Goal: Information Seeking & Learning: Learn about a topic

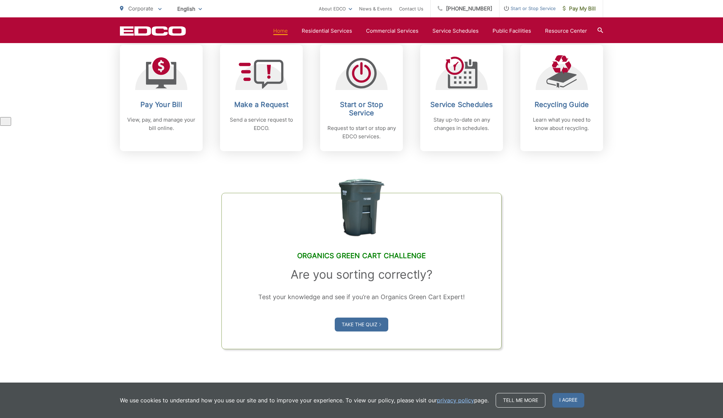
scroll to position [298, 0]
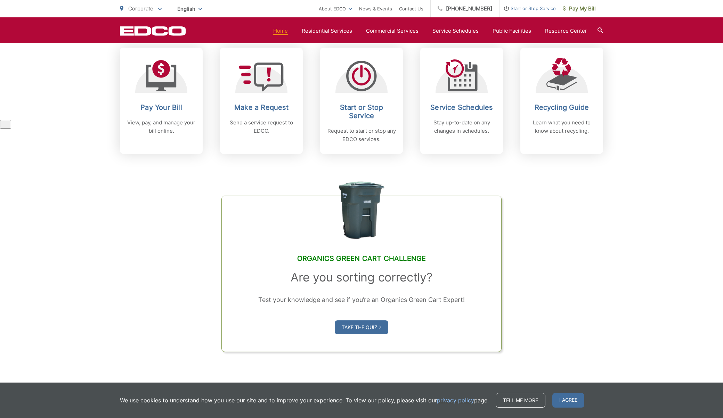
click at [160, 9] on icon at bounding box center [159, 9] width 3 height 2
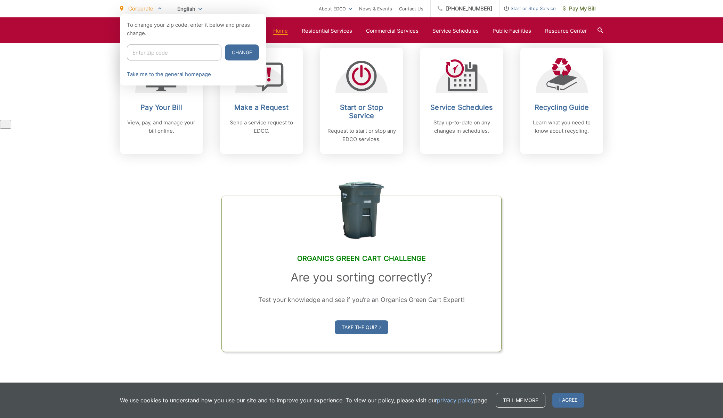
click at [158, 53] on input "Enter zip code" at bounding box center [174, 52] width 95 height 16
type input "92118"
click at [225, 44] on button "Change" at bounding box center [242, 52] width 34 height 16
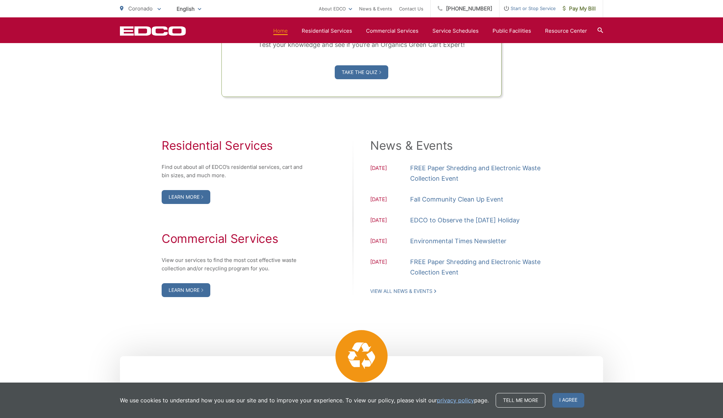
scroll to position [654, 0]
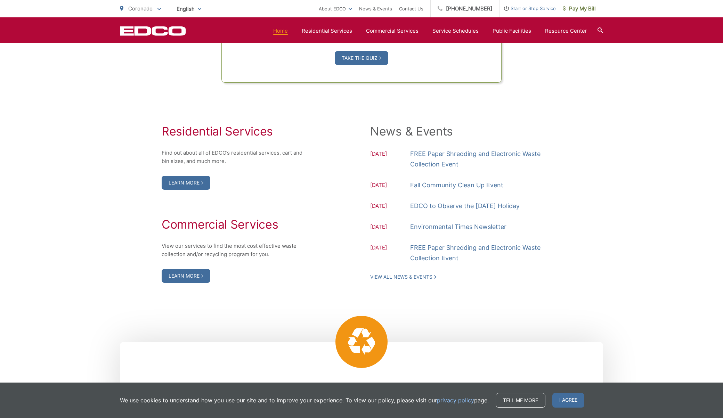
click at [388, 185] on span "10.13.2025" at bounding box center [390, 185] width 40 height 9
click at [420, 183] on link "Fall Community Clean Up Event" at bounding box center [456, 185] width 93 height 10
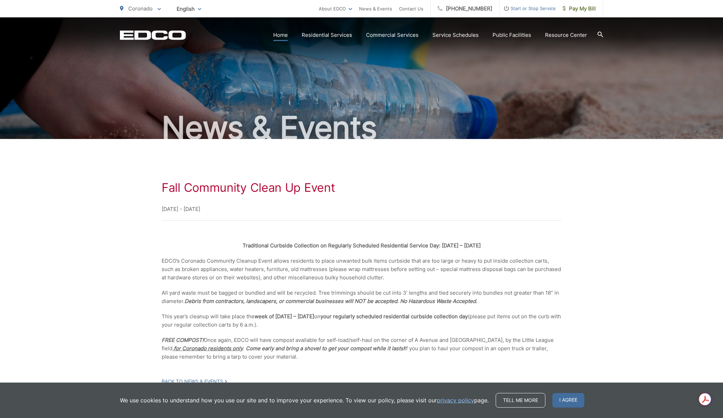
click at [284, 32] on link "Home" at bounding box center [280, 35] width 15 height 8
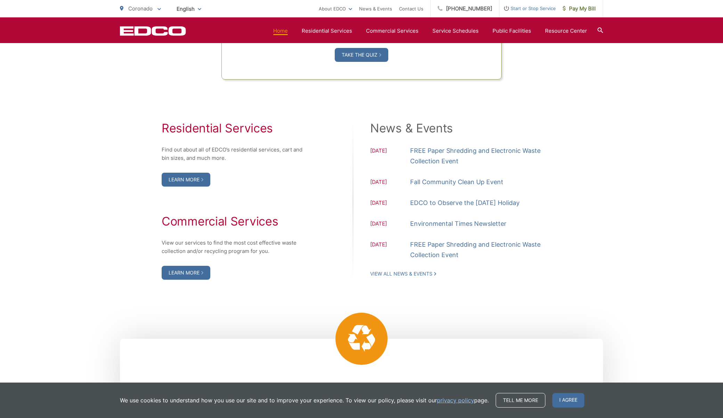
scroll to position [658, 0]
